Goal: Task Accomplishment & Management: Use online tool/utility

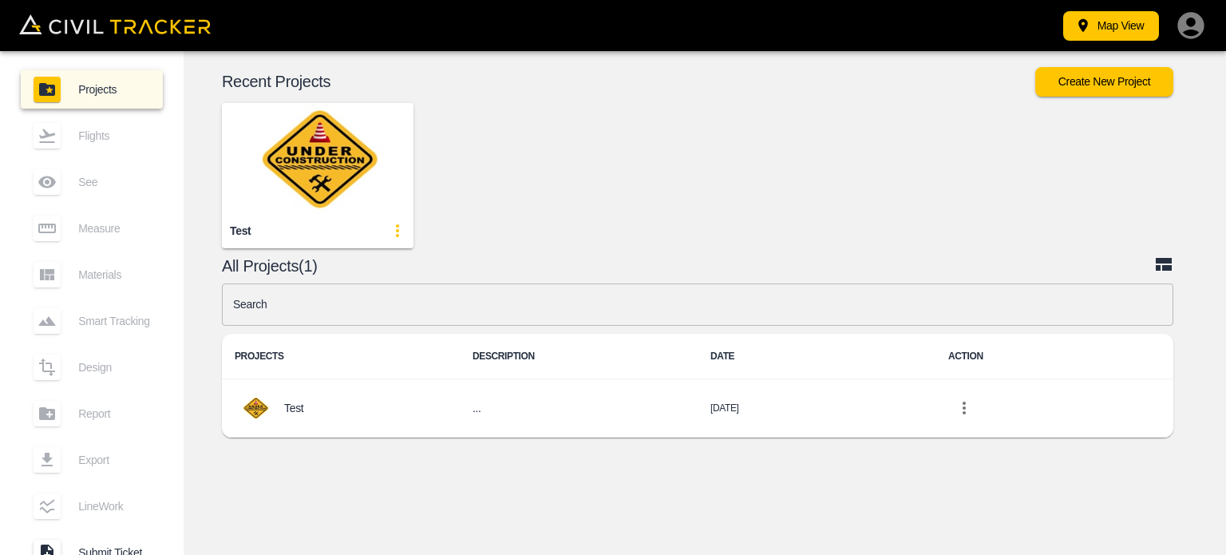
click at [326, 168] on img "button" at bounding box center [318, 159] width 192 height 112
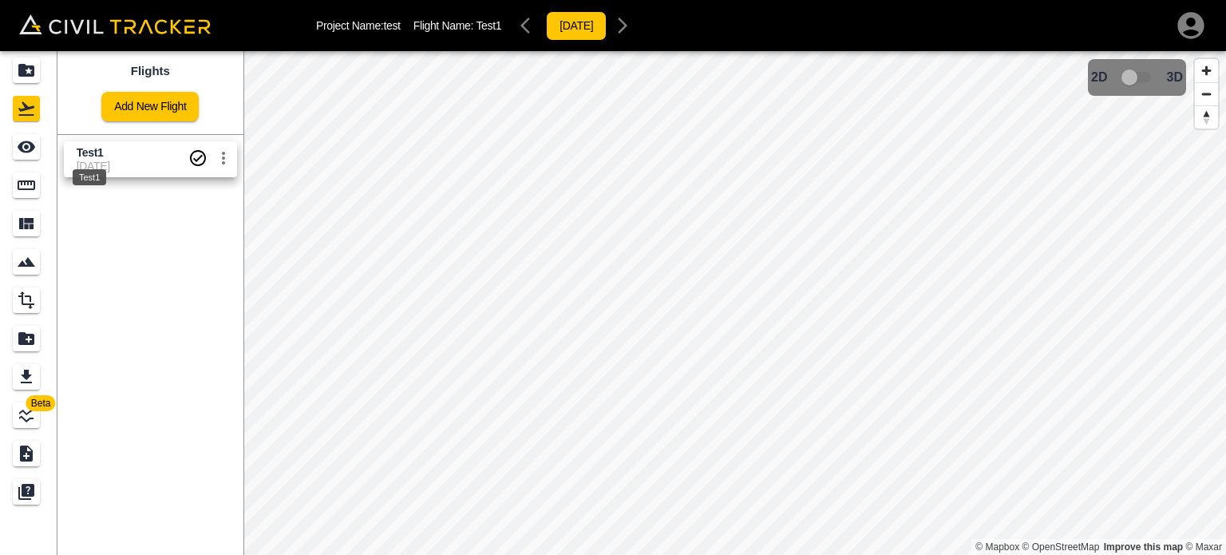
click at [109, 156] on span "Test1" at bounding box center [133, 152] width 112 height 15
click at [17, 144] on icon "See" at bounding box center [26, 146] width 19 height 19
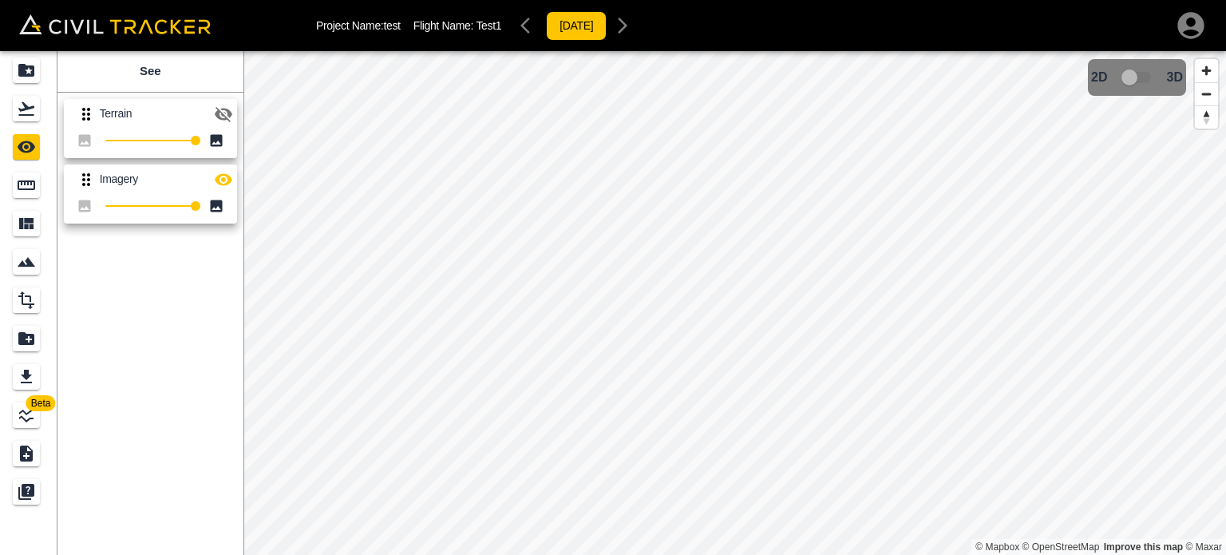
click at [214, 112] on icon "button" at bounding box center [223, 114] width 19 height 19
click at [22, 63] on icon "Projects" at bounding box center [26, 70] width 19 height 19
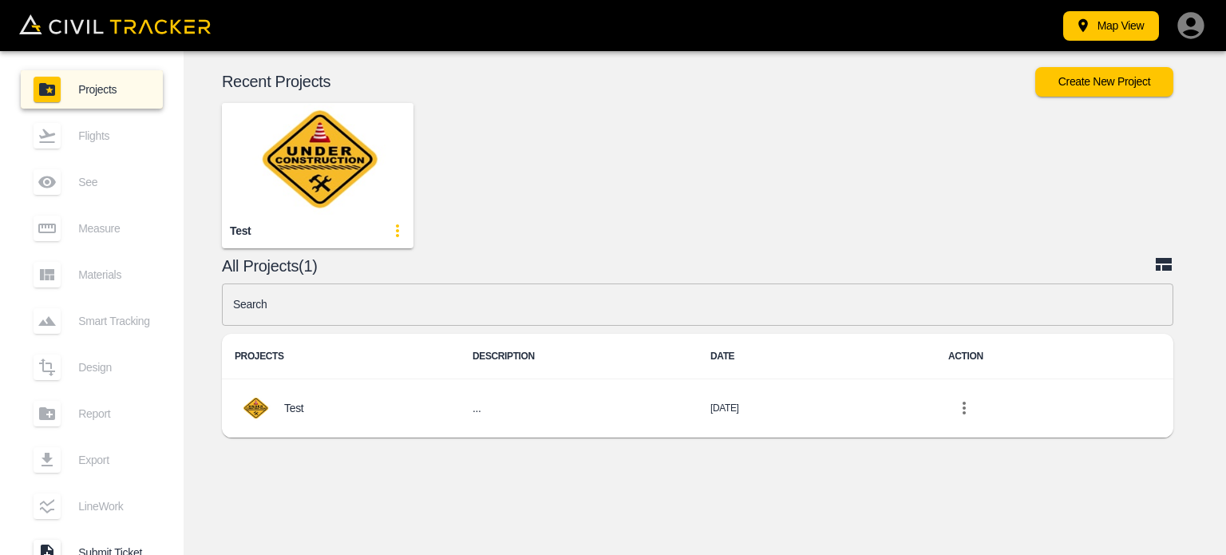
click at [344, 170] on img "button" at bounding box center [318, 159] width 192 height 112
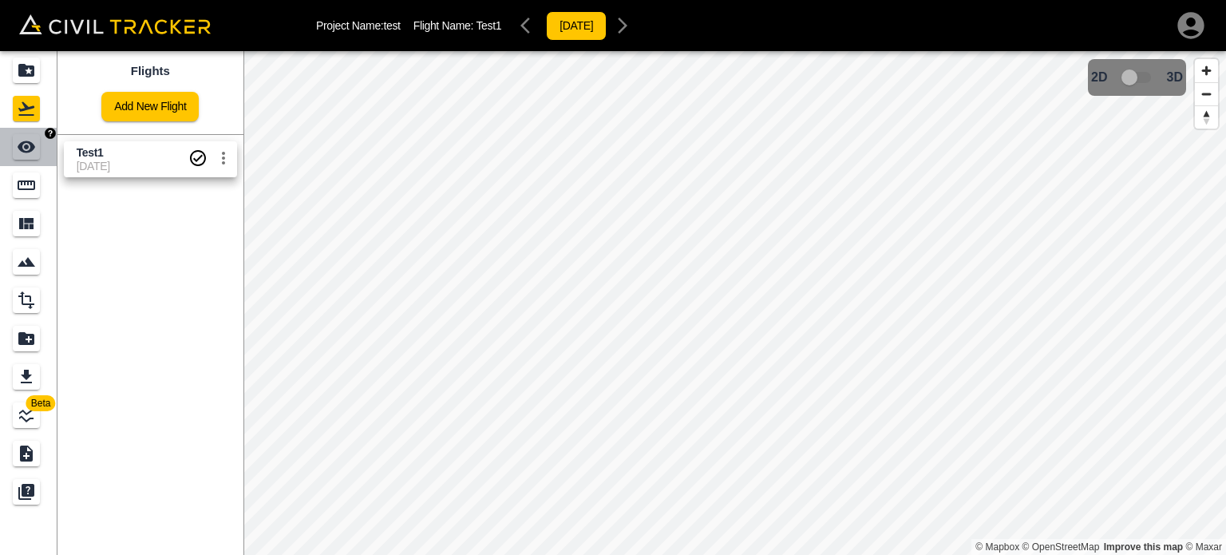
click at [26, 141] on icon "See" at bounding box center [27, 147] width 18 height 12
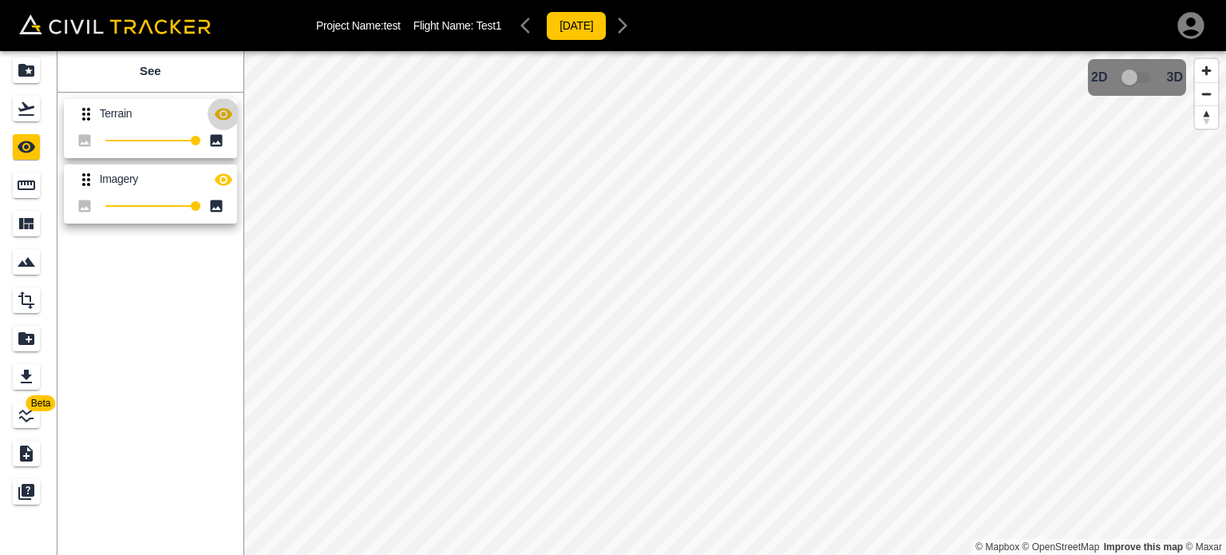
click at [222, 114] on icon "button" at bounding box center [224, 114] width 18 height 12
click at [29, 185] on icon "Measure" at bounding box center [26, 185] width 19 height 19
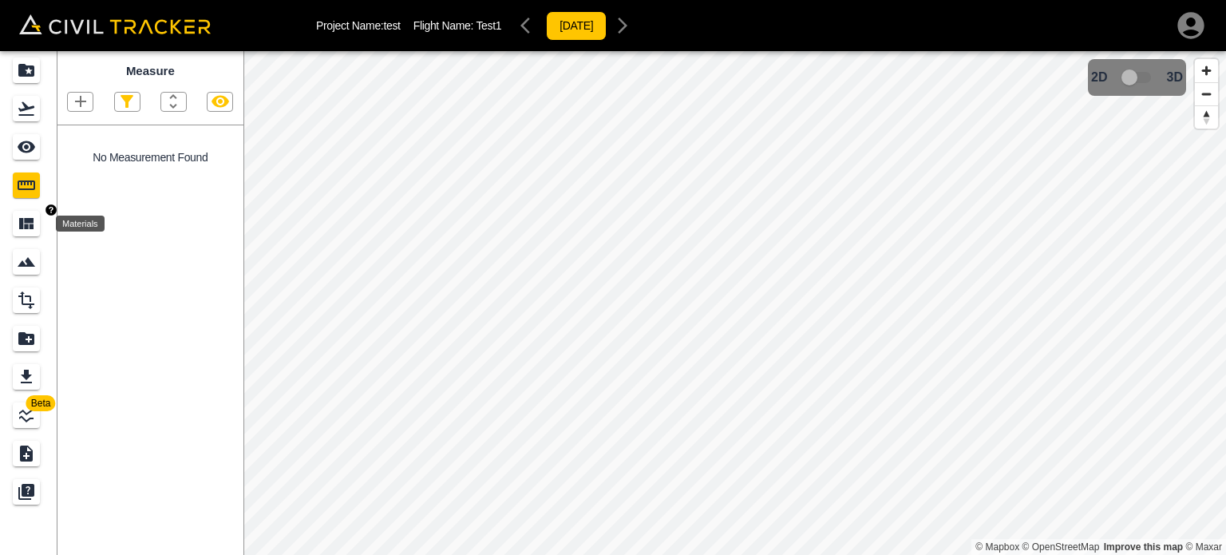
click at [26, 227] on icon "Materials" at bounding box center [26, 223] width 14 height 11
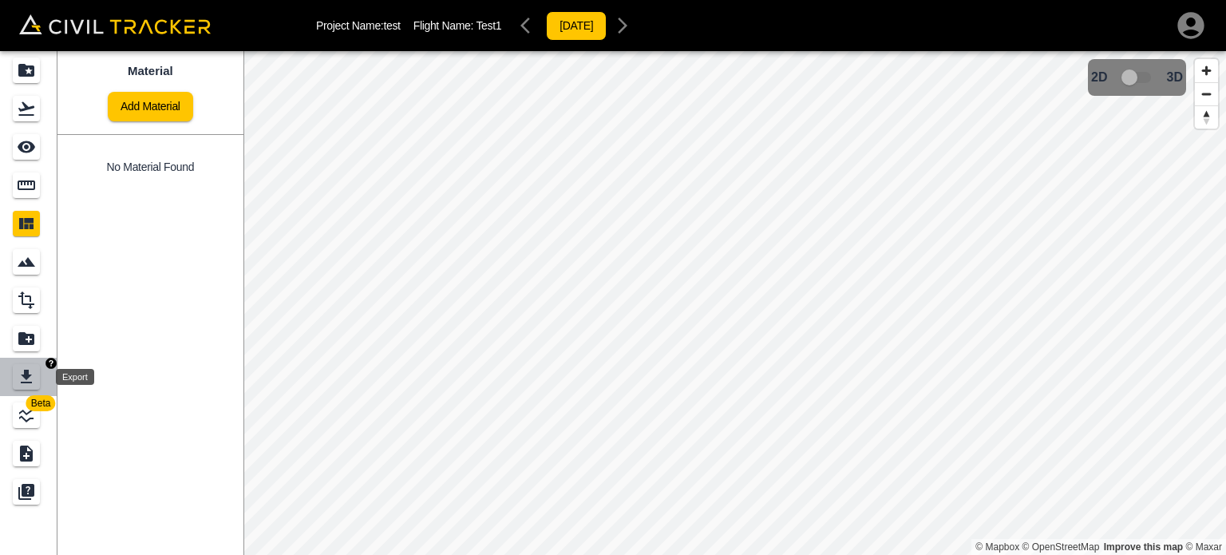
click at [33, 373] on icon "Export" at bounding box center [26, 376] width 19 height 19
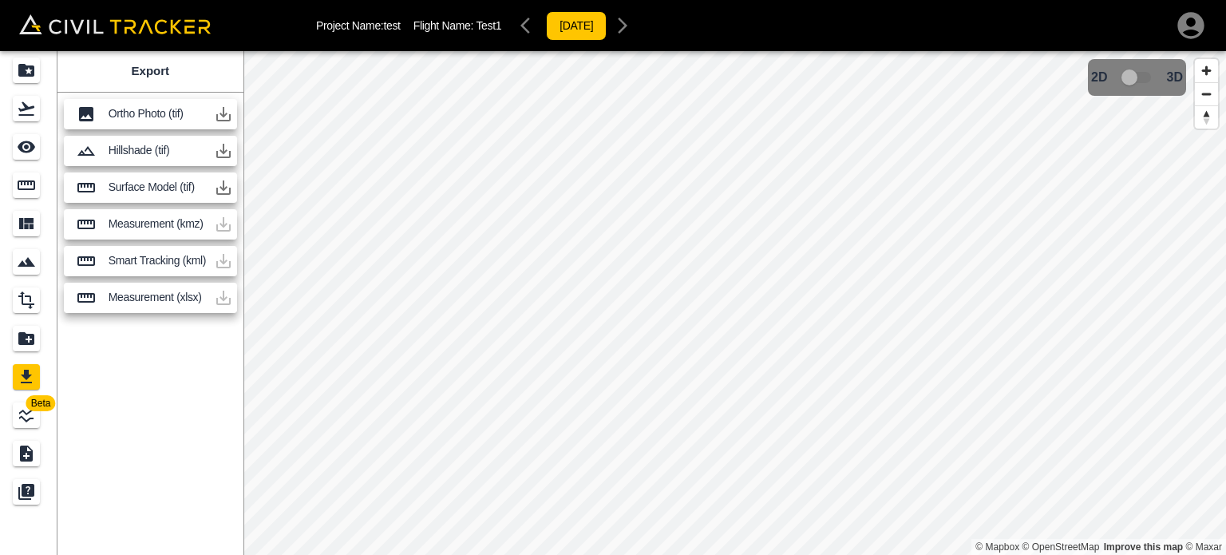
click at [217, 117] on icon "button" at bounding box center [223, 114] width 14 height 14
click at [1145, 82] on span "3D model not uploaded yet" at bounding box center [1137, 77] width 46 height 30
click at [225, 114] on icon "button" at bounding box center [223, 114] width 14 height 14
click at [26, 448] on icon "Submit Ticket" at bounding box center [26, 453] width 13 height 16
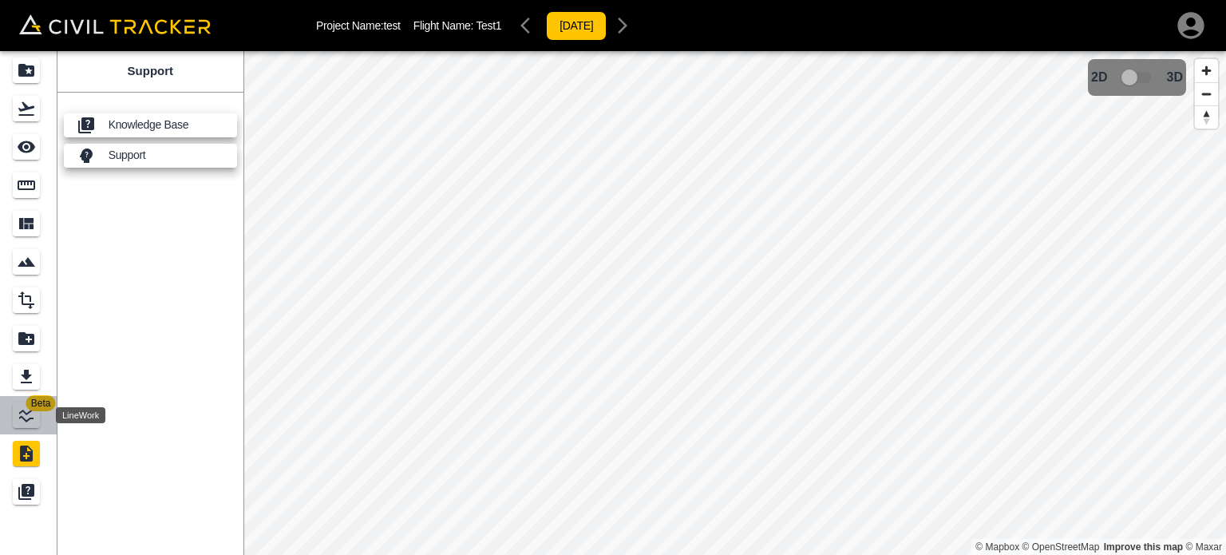
click at [26, 417] on icon "LineWork" at bounding box center [26, 414] width 19 height 19
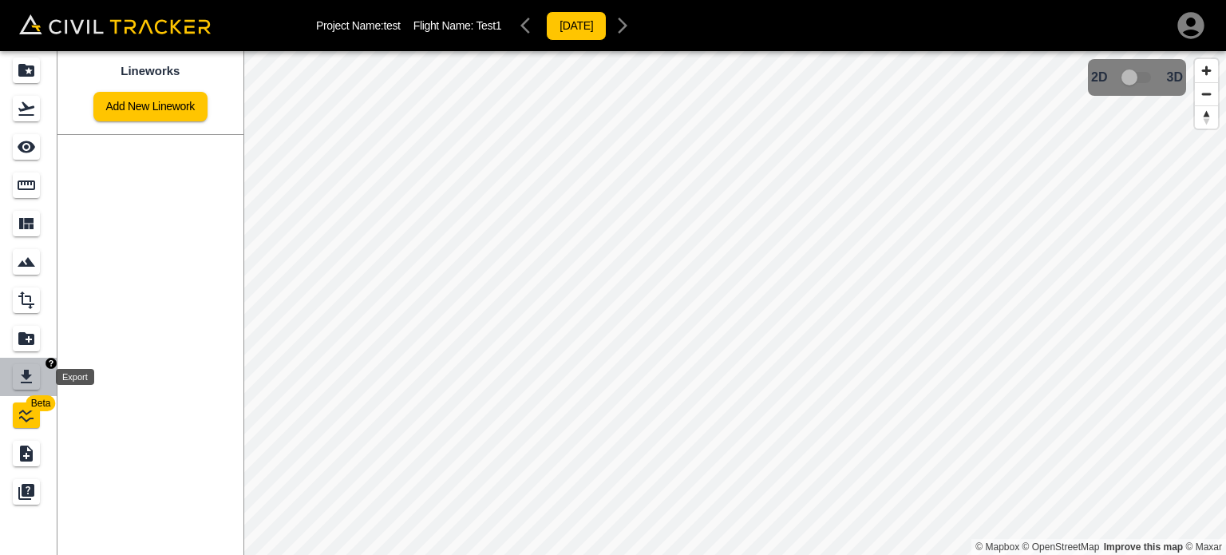
click at [26, 377] on icon "Export" at bounding box center [26, 376] width 11 height 14
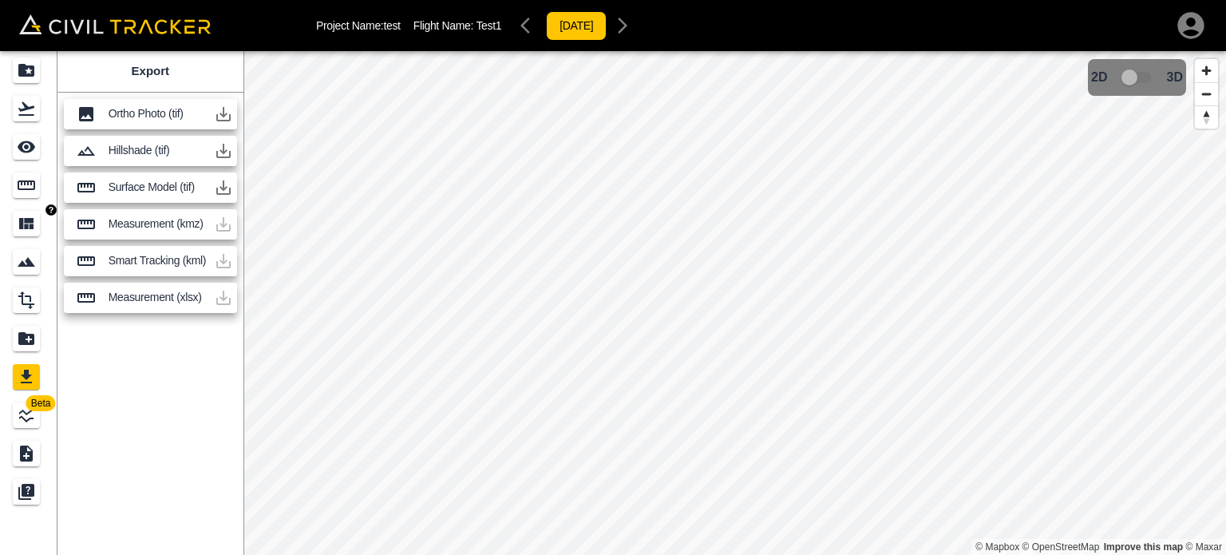
click at [10, 227] on link at bounding box center [28, 223] width 57 height 38
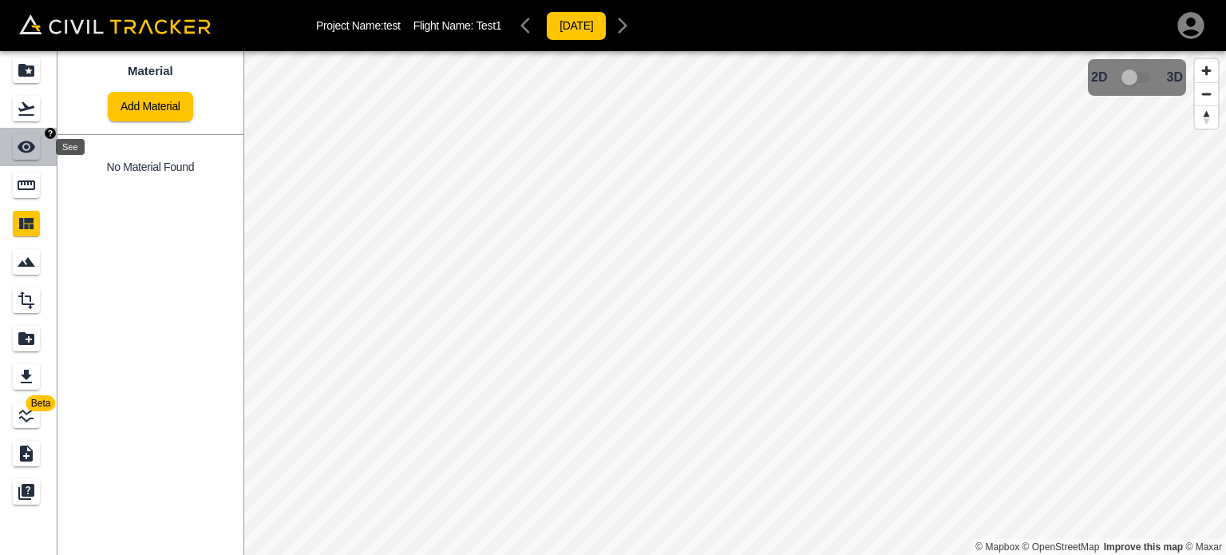
click at [20, 158] on div "See" at bounding box center [26, 147] width 27 height 26
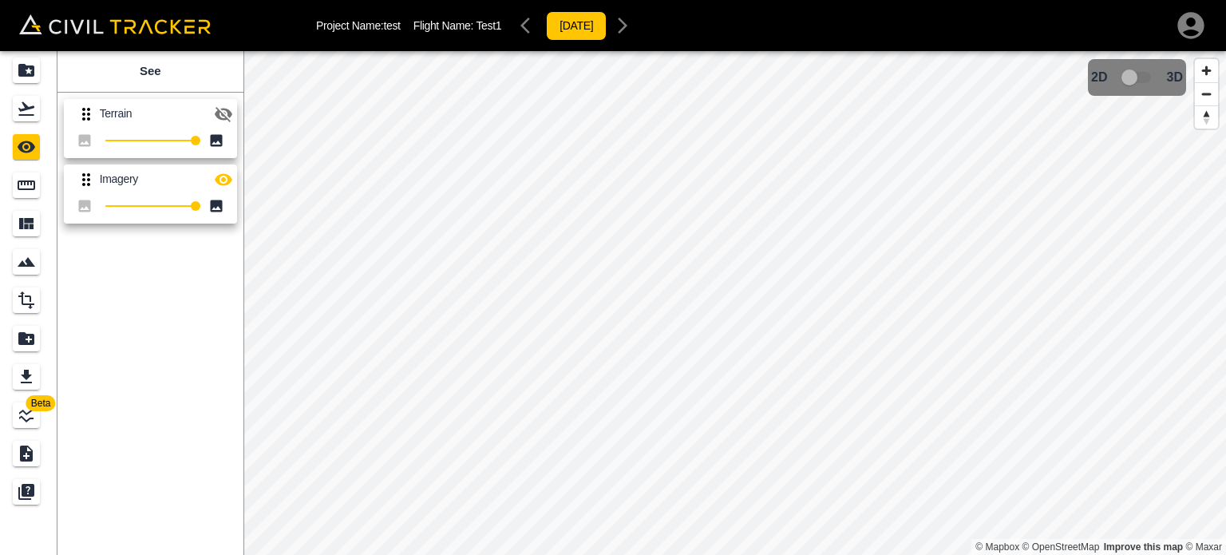
click at [83, 114] on icon at bounding box center [86, 114] width 8 height 13
click at [222, 108] on icon "button" at bounding box center [224, 114] width 18 height 15
click at [220, 179] on icon "button" at bounding box center [223, 179] width 19 height 19
click at [215, 121] on icon "button" at bounding box center [223, 114] width 19 height 19
click at [222, 175] on icon "button" at bounding box center [223, 179] width 19 height 19
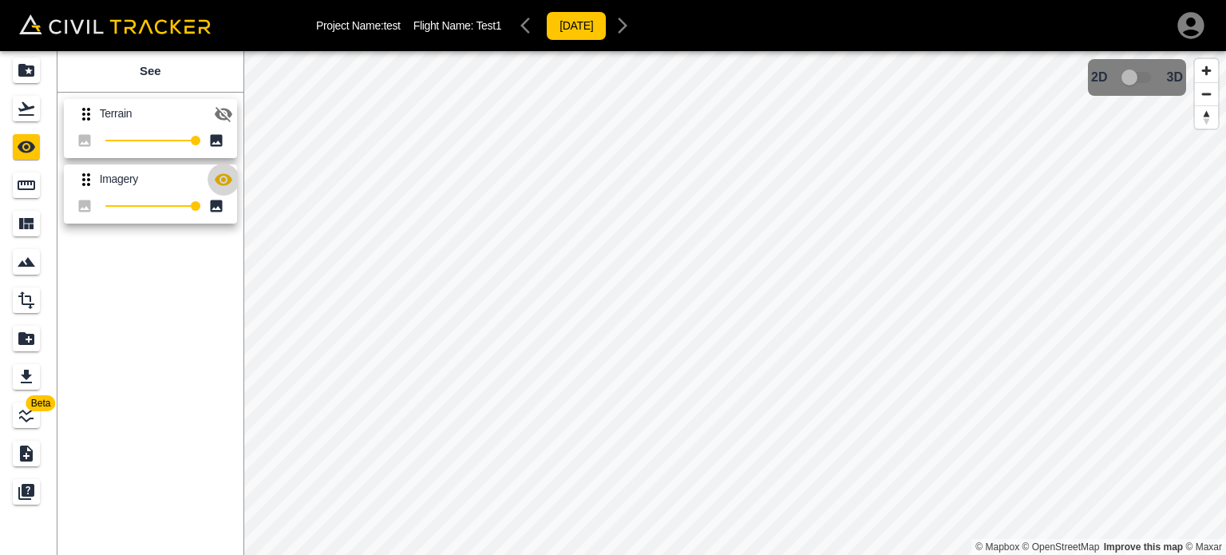
click at [222, 176] on icon "button" at bounding box center [223, 179] width 19 height 19
click at [222, 175] on icon "button" at bounding box center [223, 179] width 19 height 19
click at [224, 108] on icon "button" at bounding box center [224, 114] width 18 height 15
click at [224, 117] on icon "button" at bounding box center [223, 114] width 19 height 19
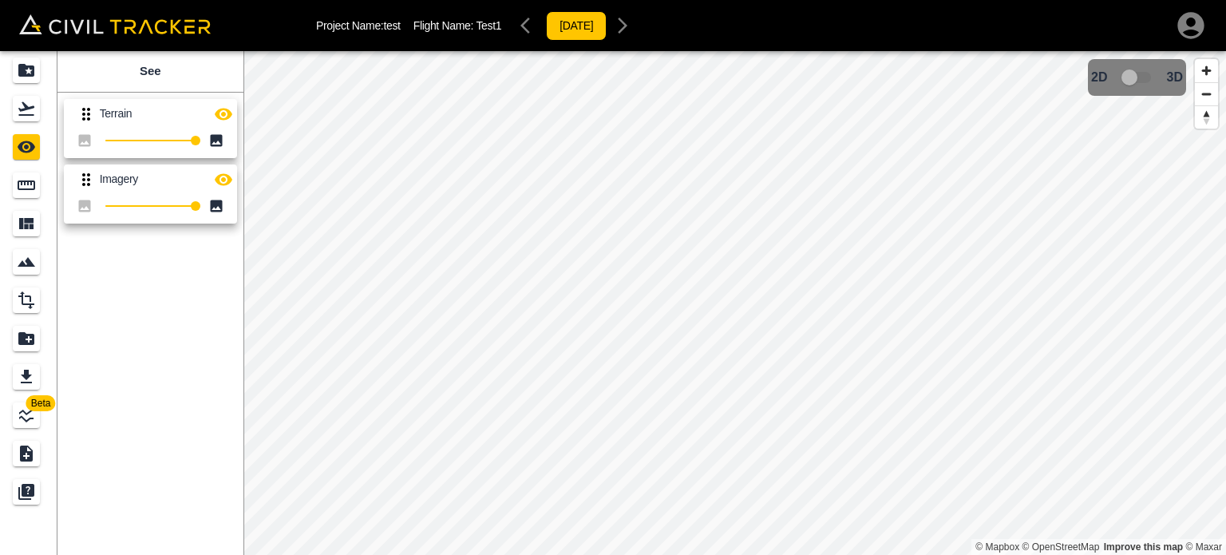
click at [224, 123] on icon "button" at bounding box center [223, 114] width 19 height 19
click at [220, 182] on icon "button" at bounding box center [224, 179] width 18 height 12
click at [220, 182] on icon "button" at bounding box center [224, 179] width 18 height 15
click at [22, 338] on icon "Report" at bounding box center [26, 338] width 16 height 13
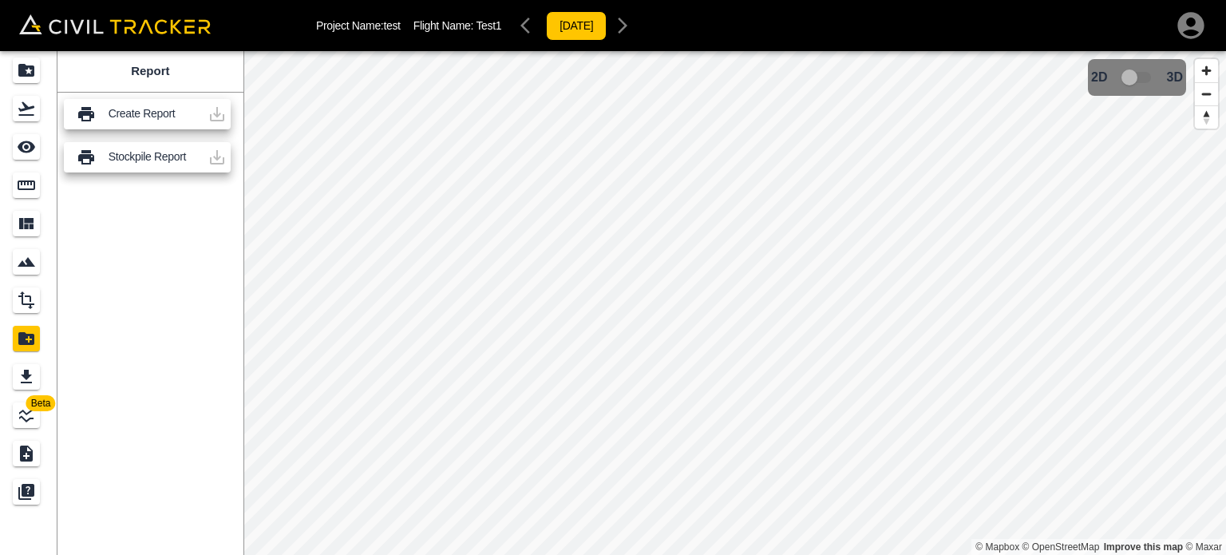
click at [151, 112] on p "Create Report" at bounding box center [155, 113] width 93 height 13
click at [28, 383] on icon "Export" at bounding box center [26, 376] width 19 height 19
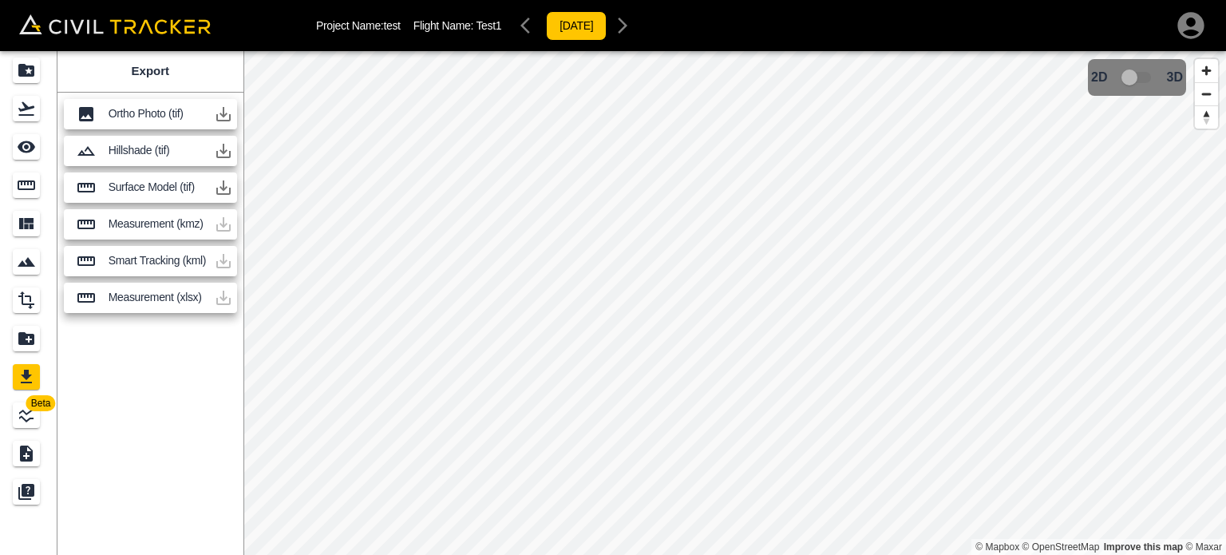
click at [219, 147] on icon "button" at bounding box center [223, 150] width 19 height 19
click at [223, 190] on icon "button" at bounding box center [223, 187] width 19 height 19
click at [227, 117] on icon "button" at bounding box center [223, 114] width 19 height 19
click at [227, 113] on icon "button" at bounding box center [223, 114] width 14 height 14
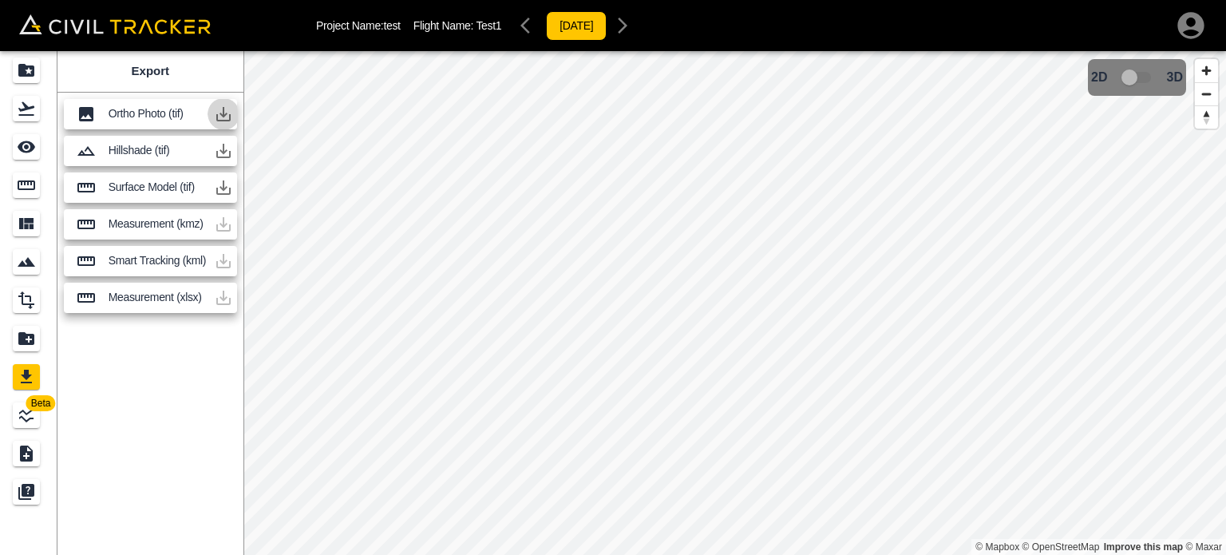
click at [227, 113] on icon "button" at bounding box center [223, 114] width 14 height 14
click at [225, 191] on icon "button" at bounding box center [223, 187] width 19 height 19
click at [17, 61] on icon "Projects" at bounding box center [26, 70] width 19 height 19
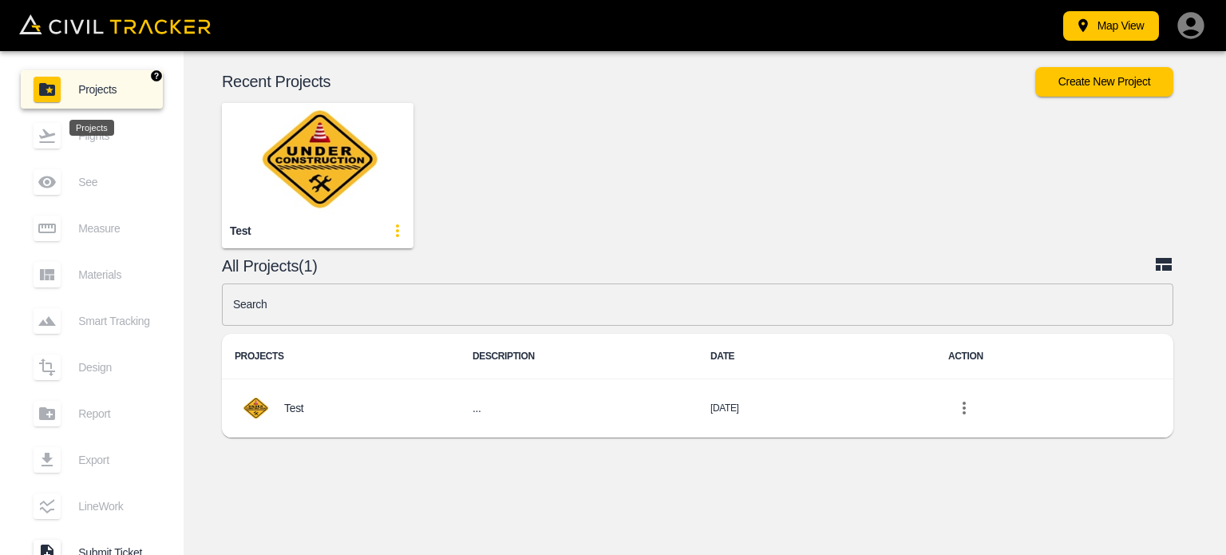
click at [121, 97] on link "Projects" at bounding box center [92, 89] width 142 height 38
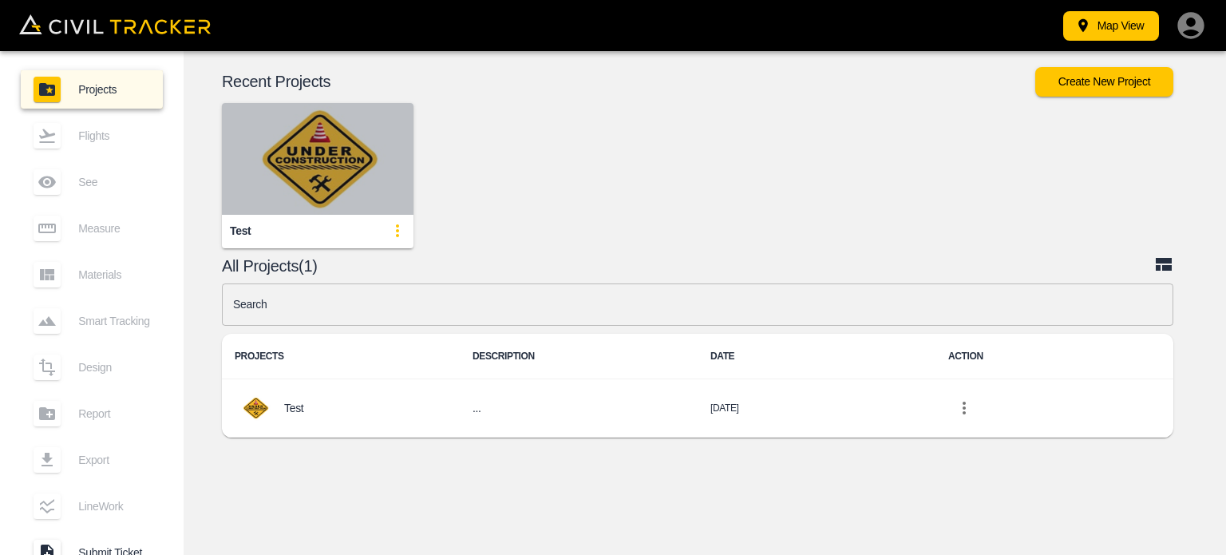
click at [281, 151] on img "button" at bounding box center [318, 159] width 192 height 112
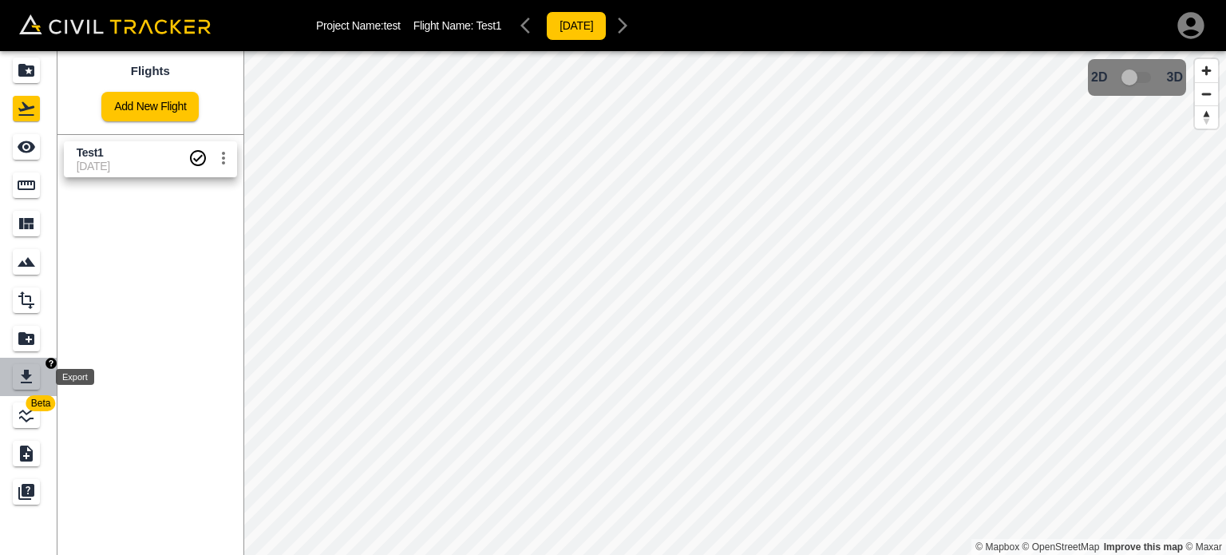
click at [22, 381] on icon "Export" at bounding box center [26, 376] width 19 height 19
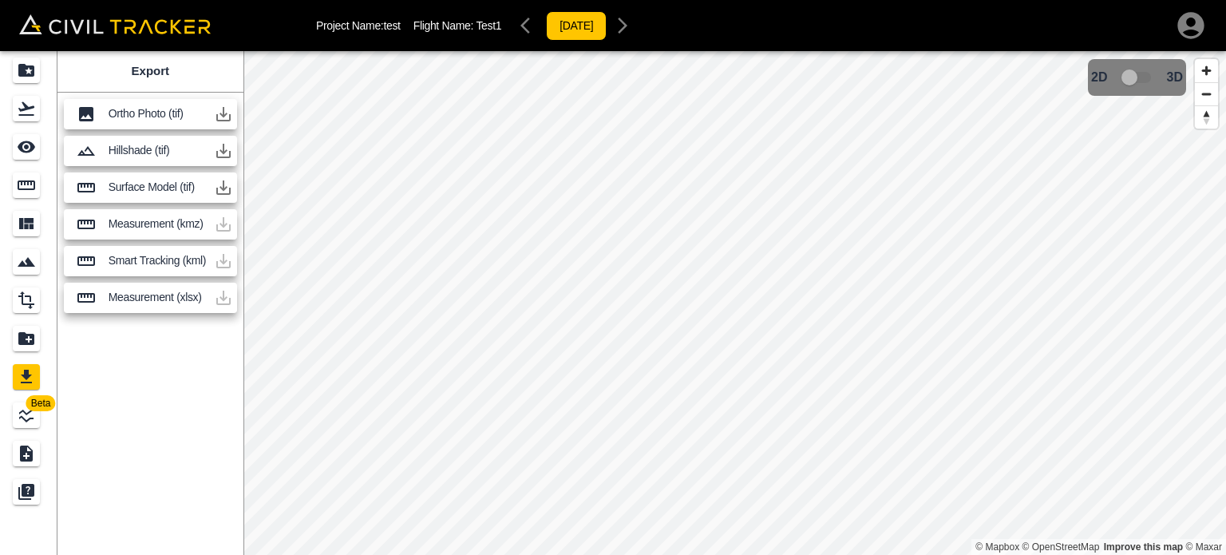
click at [222, 115] on icon "button" at bounding box center [223, 114] width 14 height 14
click at [223, 194] on icon "button" at bounding box center [223, 187] width 14 height 14
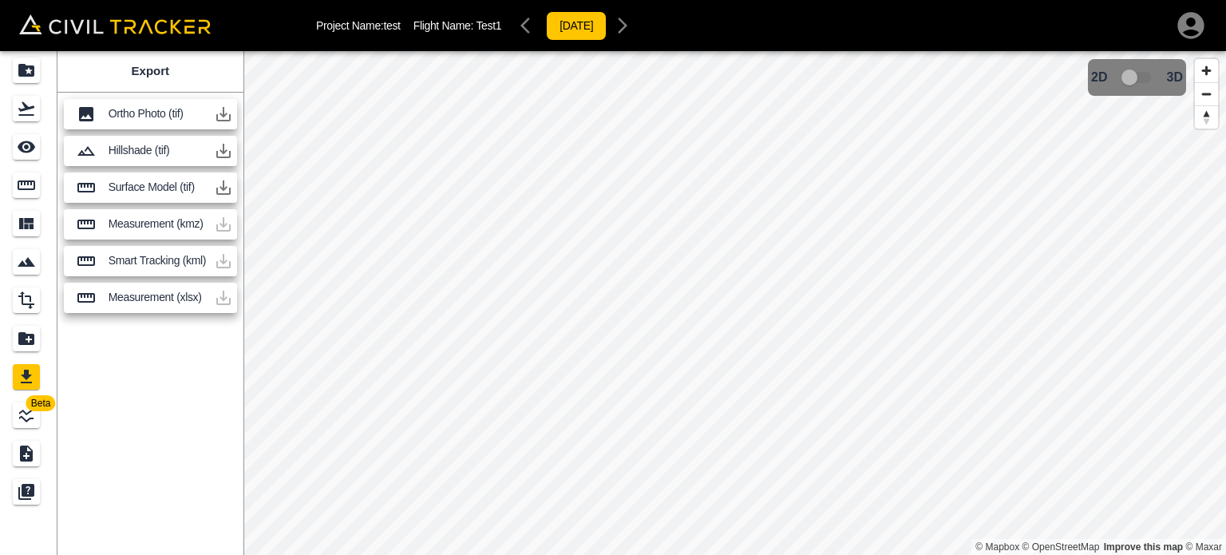
click at [227, 111] on icon "button" at bounding box center [223, 114] width 19 height 19
drag, startPoint x: 223, startPoint y: 145, endPoint x: 179, endPoint y: 350, distance: 209.9
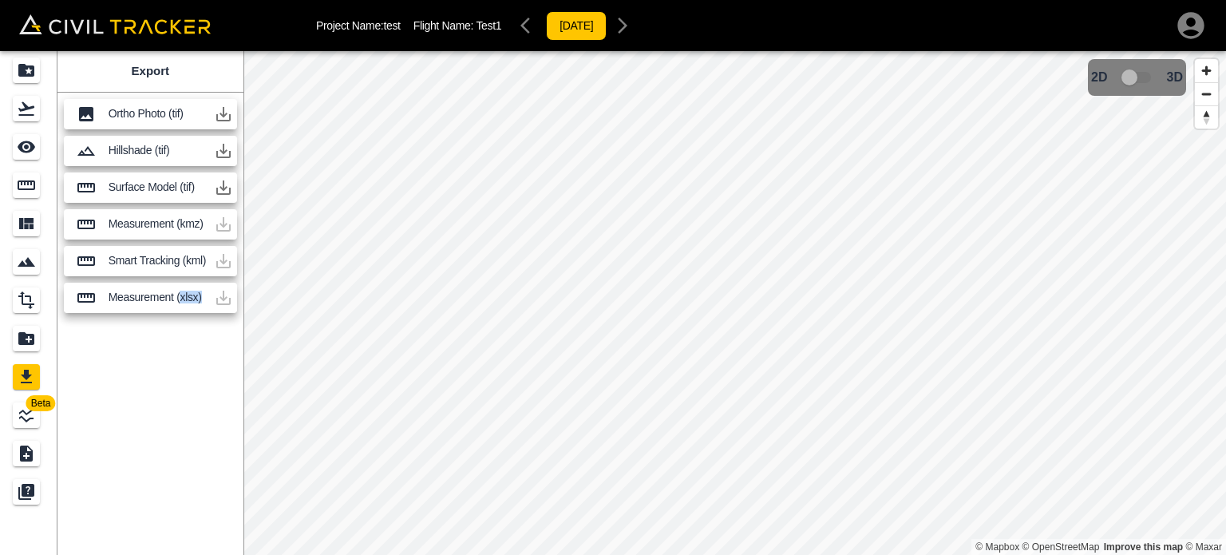
click at [179, 350] on div "Export Ortho Photo (tif) Hillshade (tif) Surface Model (tif) Measurement (kmz) …" at bounding box center [150, 303] width 186 height 504
click at [223, 148] on icon "button" at bounding box center [223, 151] width 14 height 14
click at [220, 117] on icon "button" at bounding box center [223, 114] width 19 height 19
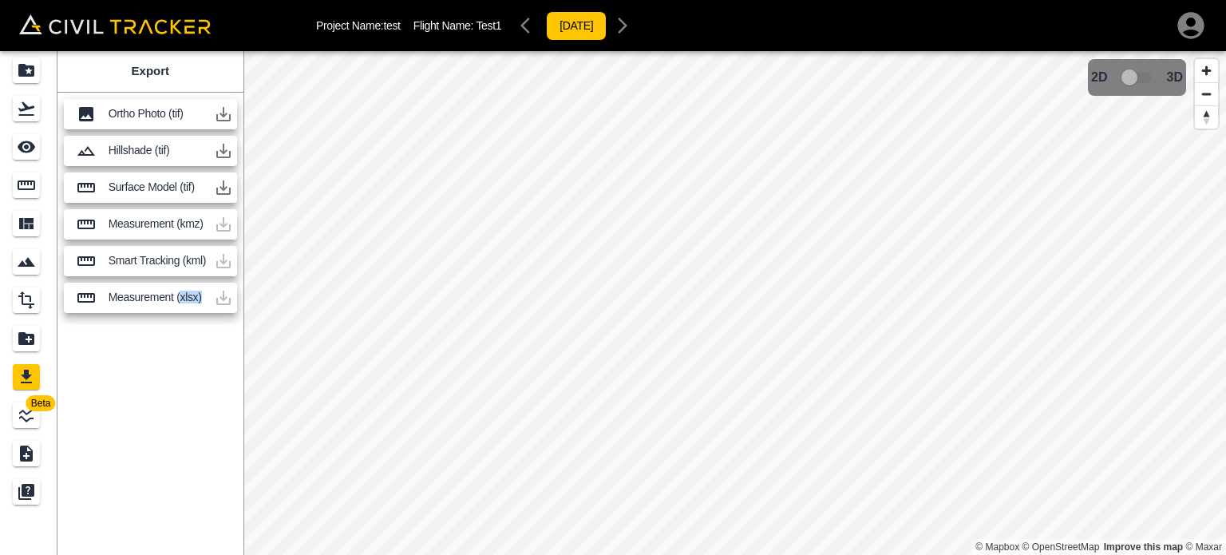
click at [220, 182] on icon "button" at bounding box center [223, 187] width 19 height 19
click at [23, 63] on icon "Projects" at bounding box center [26, 70] width 19 height 19
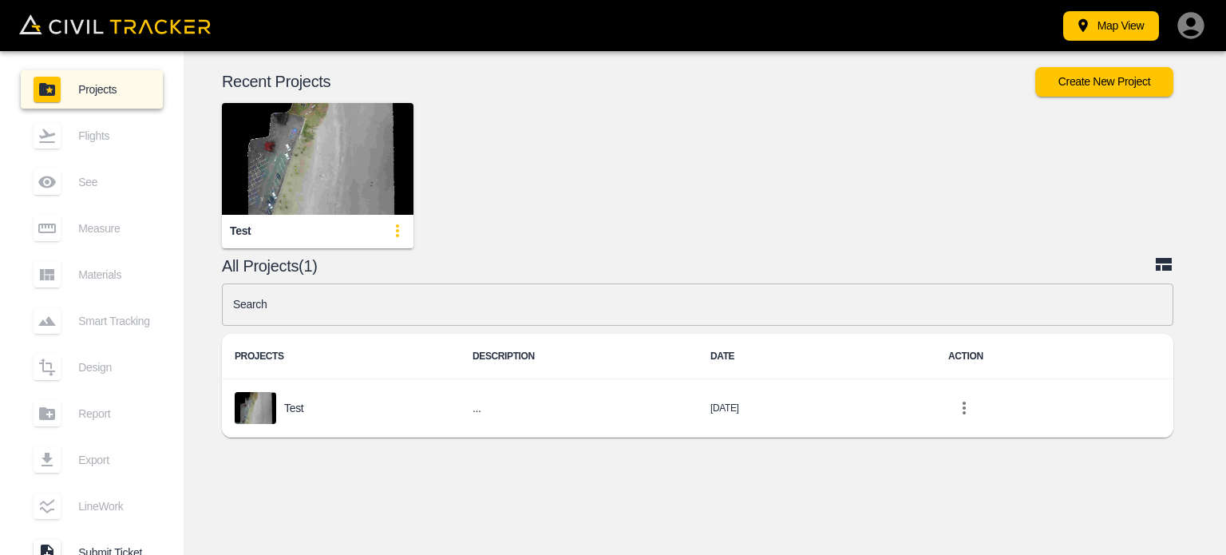
click at [288, 173] on img "button" at bounding box center [318, 159] width 192 height 112
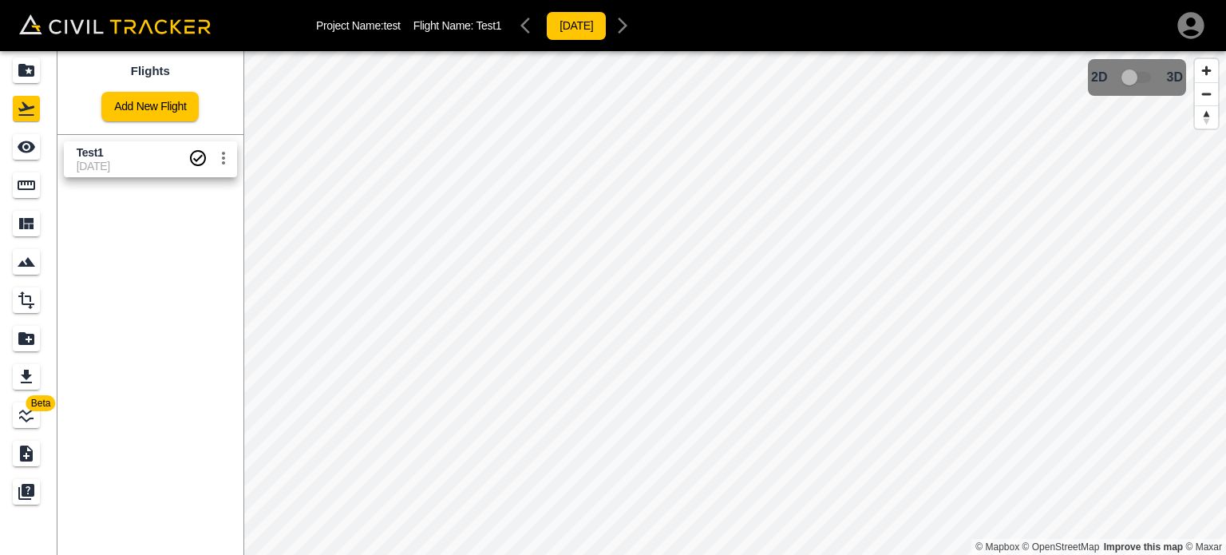
click at [234, 157] on button "settings" at bounding box center [223, 158] width 32 height 32
click at [98, 291] on div at bounding box center [613, 277] width 1226 height 555
click at [25, 380] on icon "Export" at bounding box center [26, 376] width 19 height 19
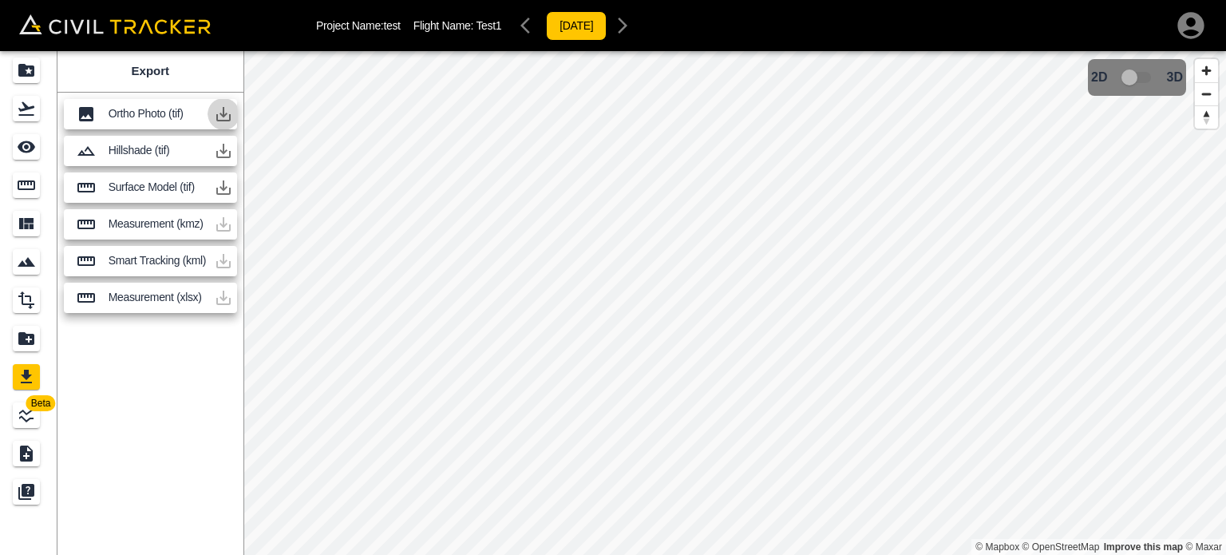
click at [228, 108] on icon "button" at bounding box center [223, 114] width 19 height 19
click at [222, 180] on icon "button" at bounding box center [223, 187] width 19 height 19
click at [227, 145] on icon "button" at bounding box center [223, 150] width 19 height 19
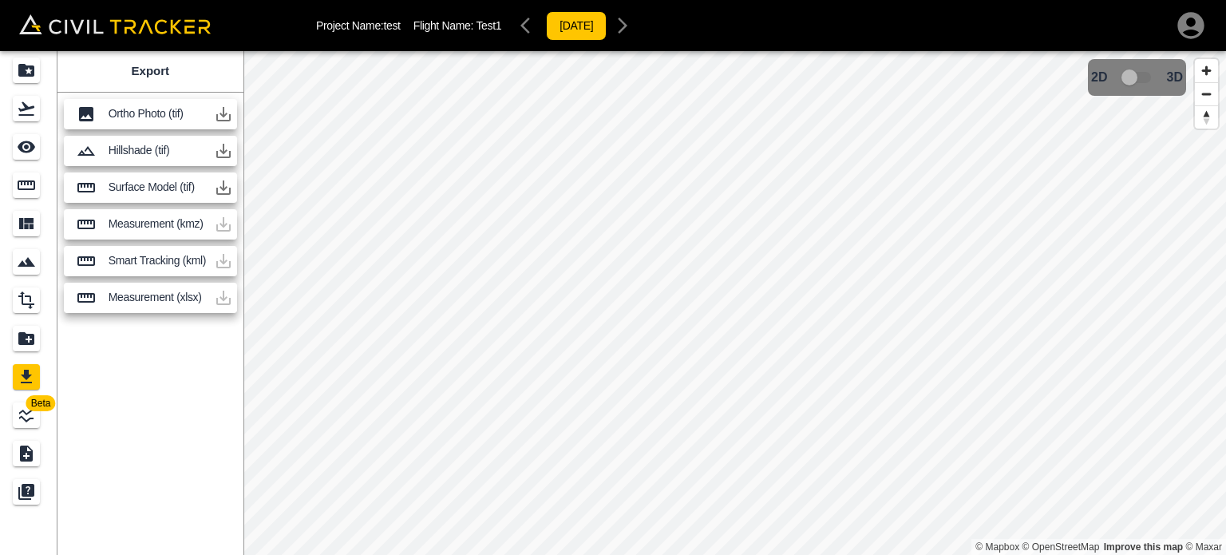
click at [227, 145] on icon "button" at bounding box center [223, 150] width 19 height 19
click at [224, 115] on icon "button" at bounding box center [223, 114] width 14 height 14
click at [1194, 31] on icon "button" at bounding box center [1191, 26] width 32 height 32
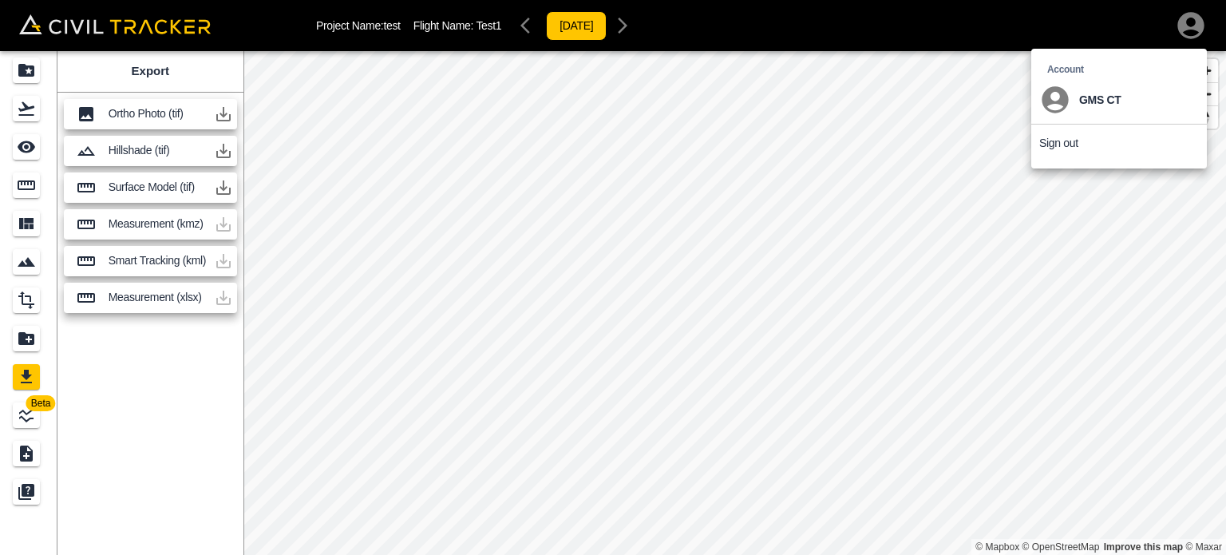
click at [1045, 144] on p "Sign out" at bounding box center [1058, 142] width 39 height 13
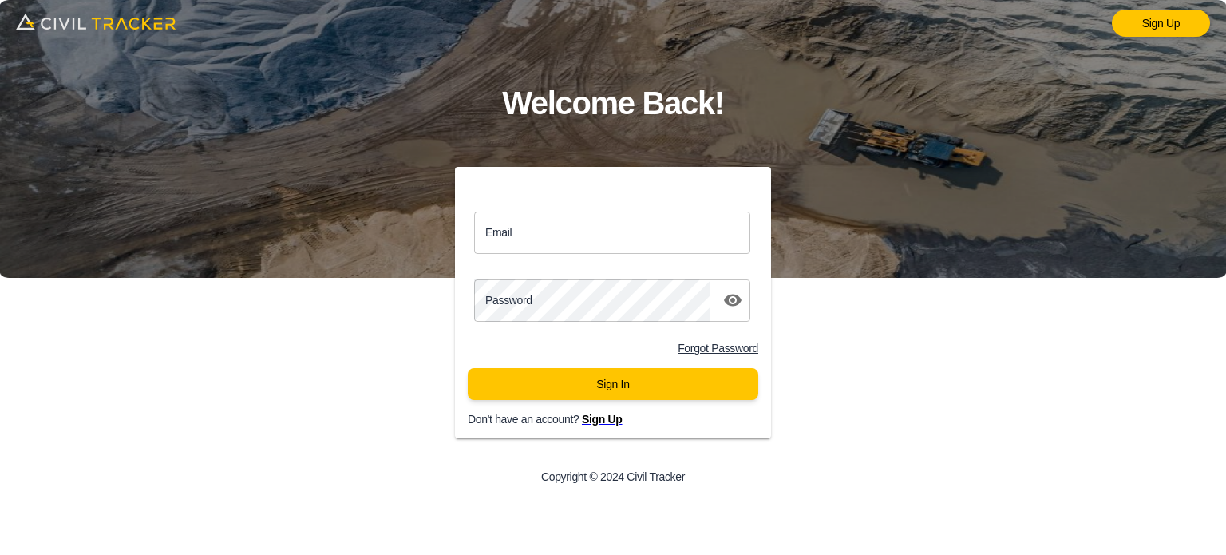
type input "gms_dd02@yahoo.com"
